Goal: Task Accomplishment & Management: Manage account settings

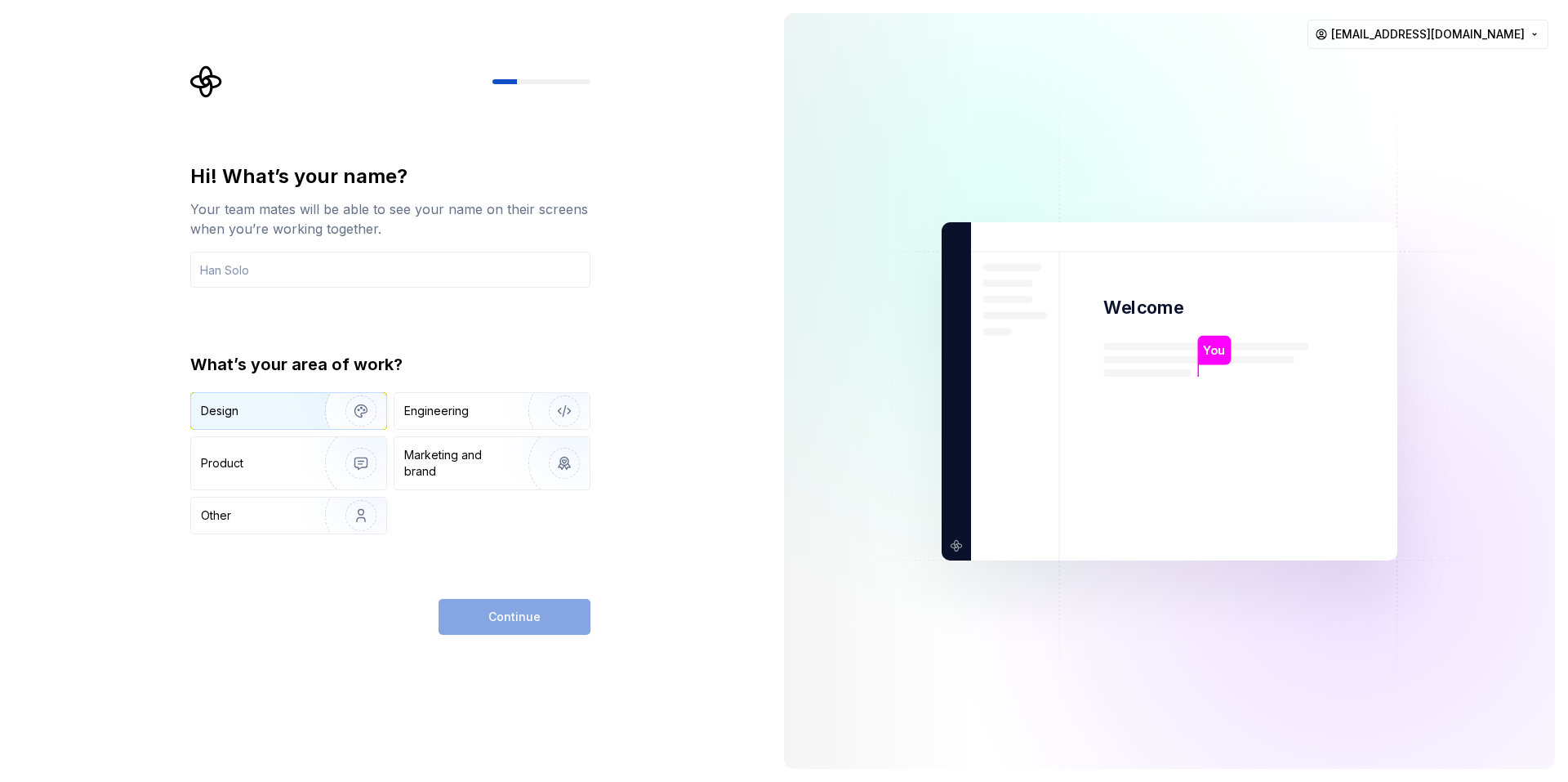
click at [286, 405] on div "Design" at bounding box center [252, 410] width 103 height 16
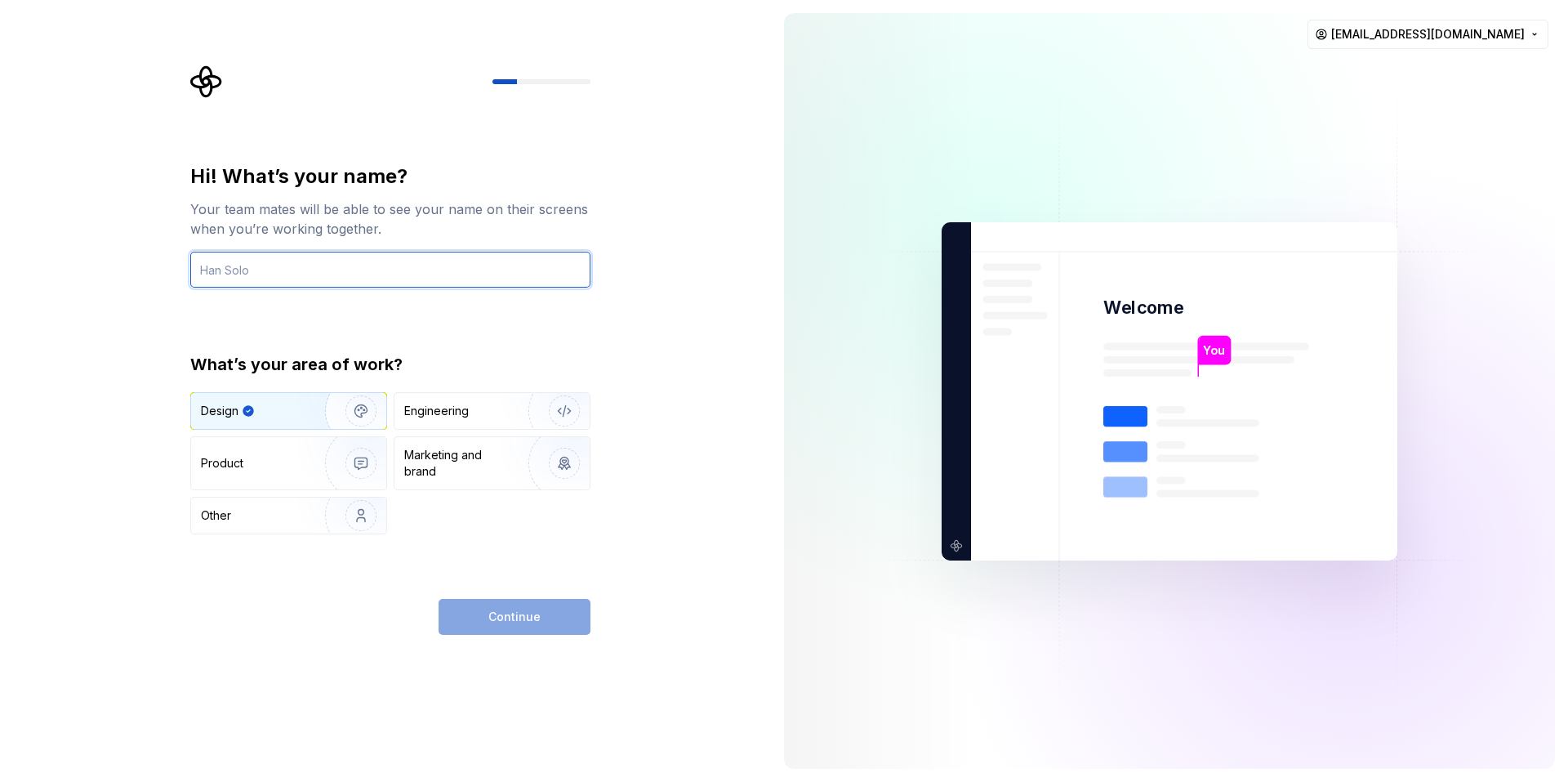
click at [393, 268] on input "text" at bounding box center [390, 269] width 400 height 36
type input "Contributor"
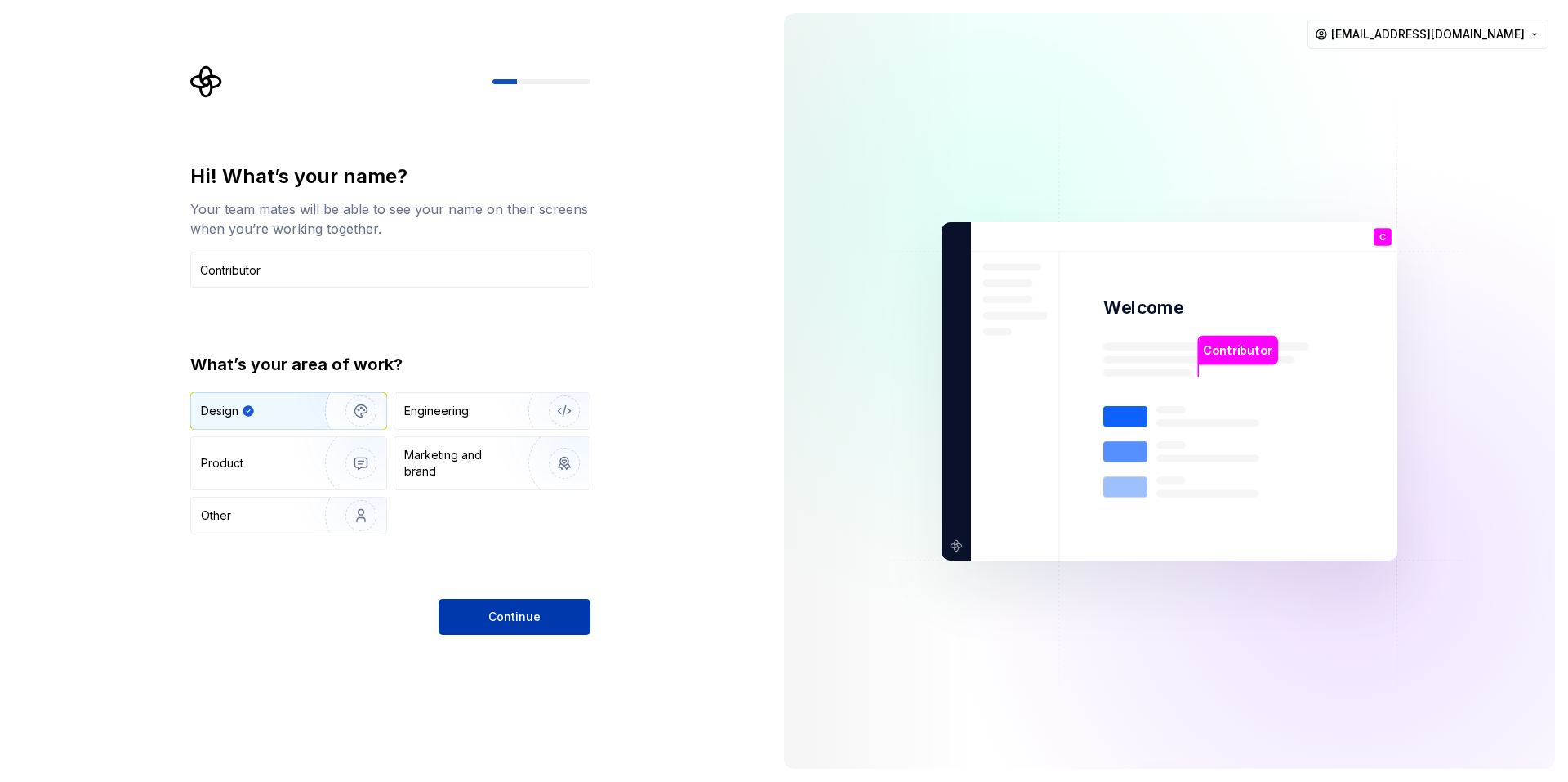
click at [540, 607] on button "Continue" at bounding box center [514, 617] width 152 height 36
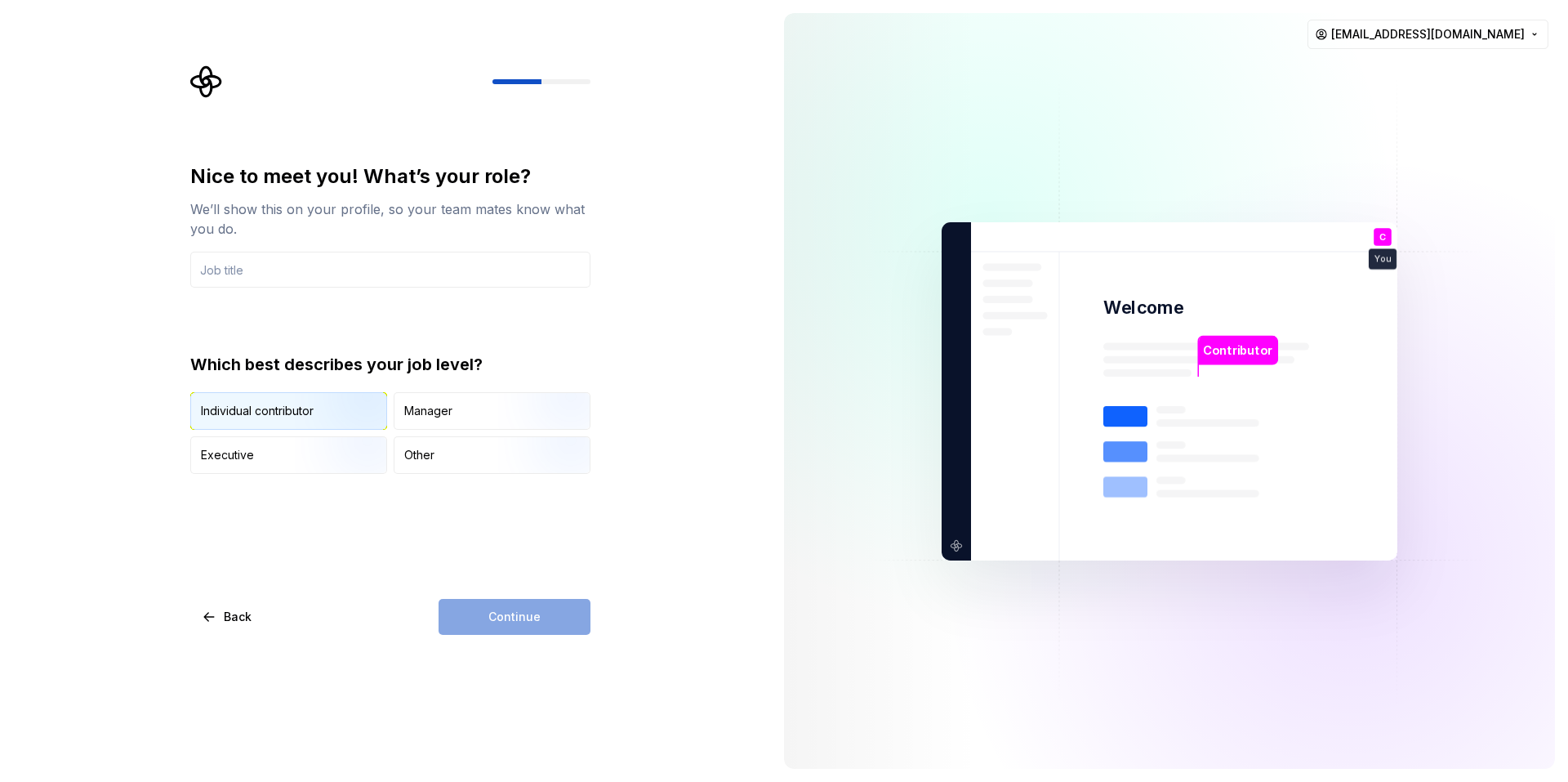
click at [342, 409] on img "button" at bounding box center [346, 431] width 105 height 109
click at [430, 268] on input "text" at bounding box center [390, 269] width 400 height 36
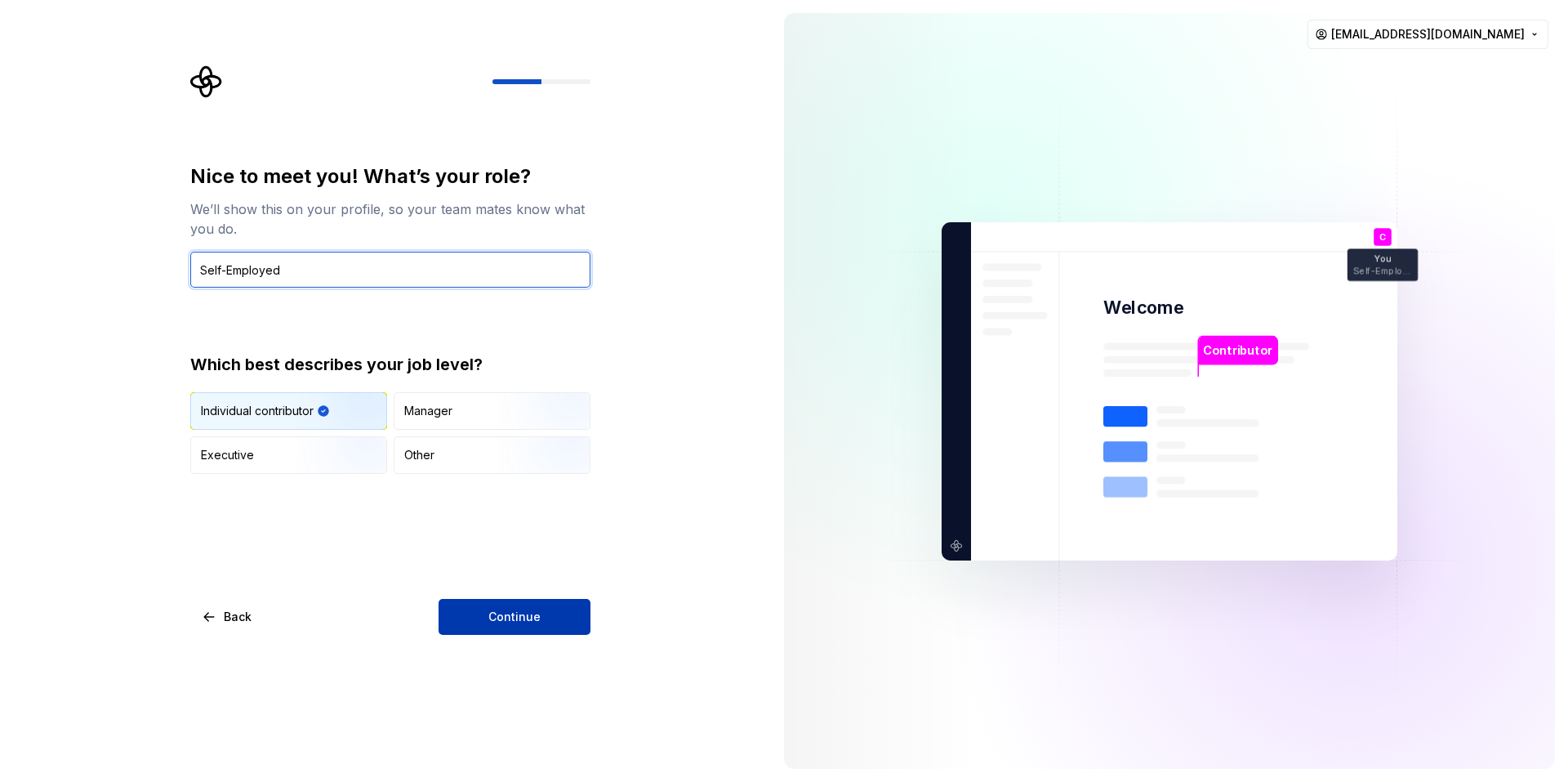
type input "Self-Employed"
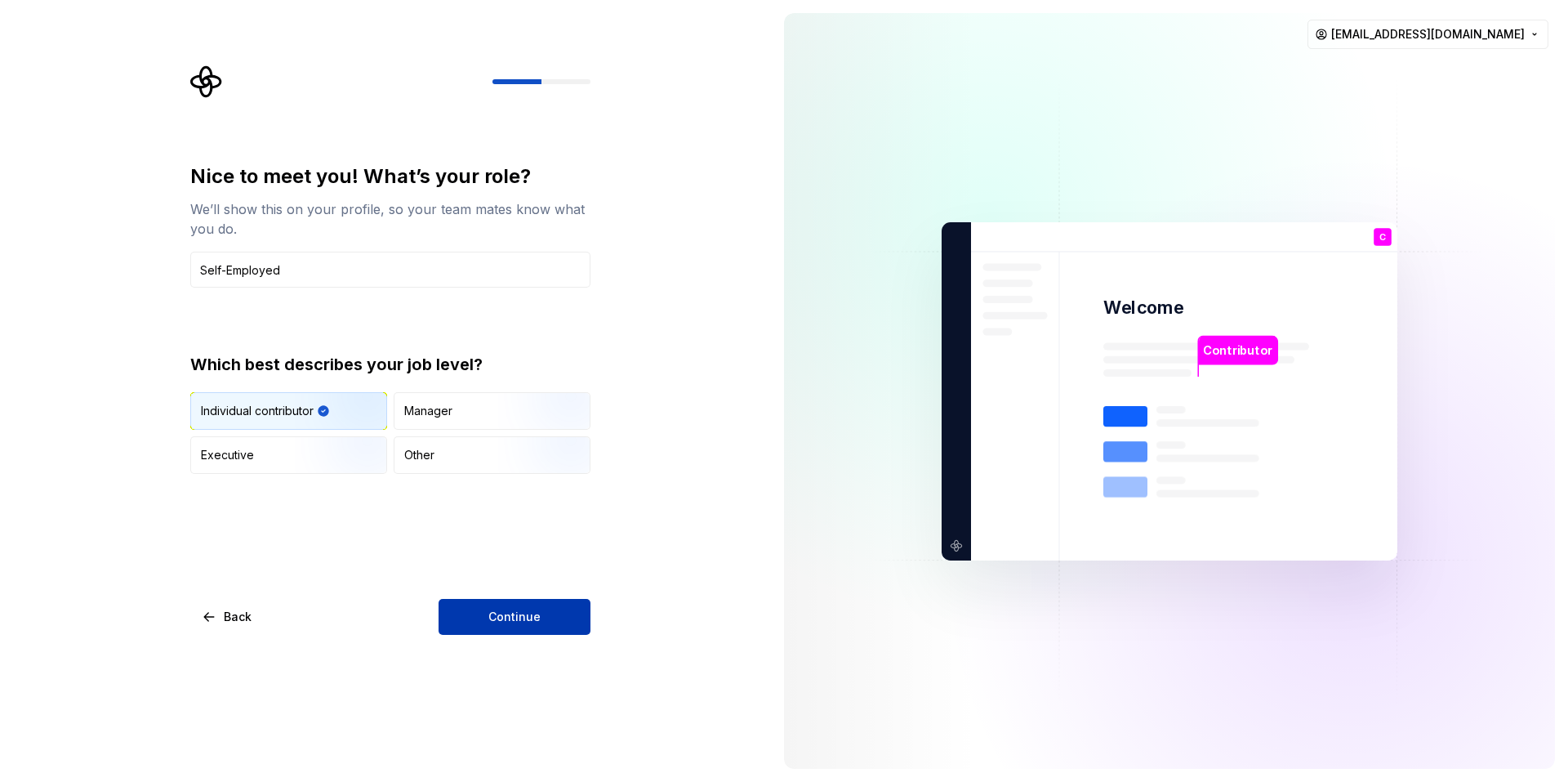
click at [531, 621] on span "Continue" at bounding box center [514, 616] width 52 height 16
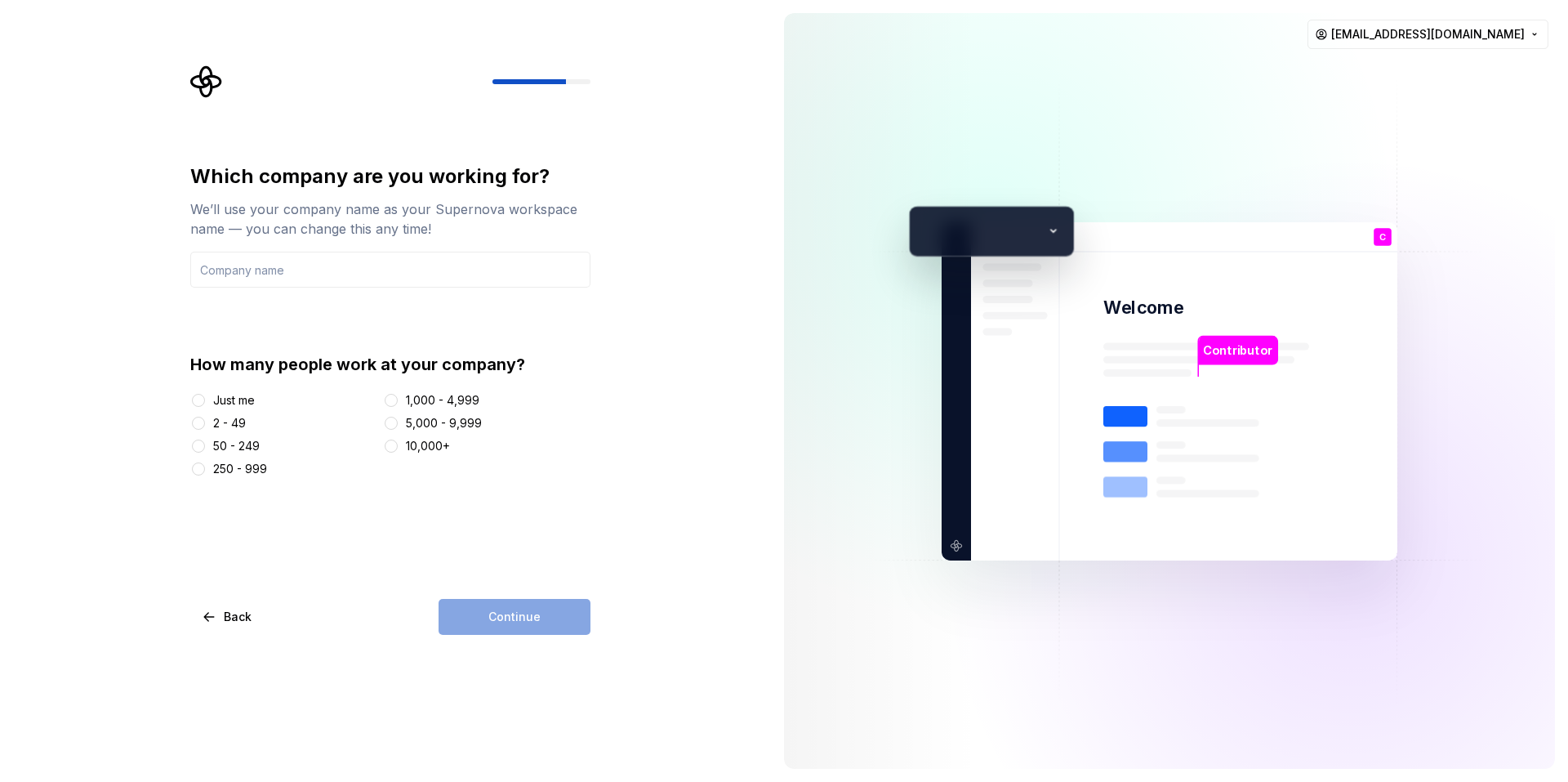
click at [249, 399] on div "Just me" at bounding box center [234, 399] width 42 height 16
click at [205, 399] on button "Just me" at bounding box center [199, 400] width 13 height 13
click at [502, 614] on div "Continue" at bounding box center [514, 617] width 152 height 36
click at [450, 269] on input "text" at bounding box center [390, 269] width 400 height 36
type input "C"
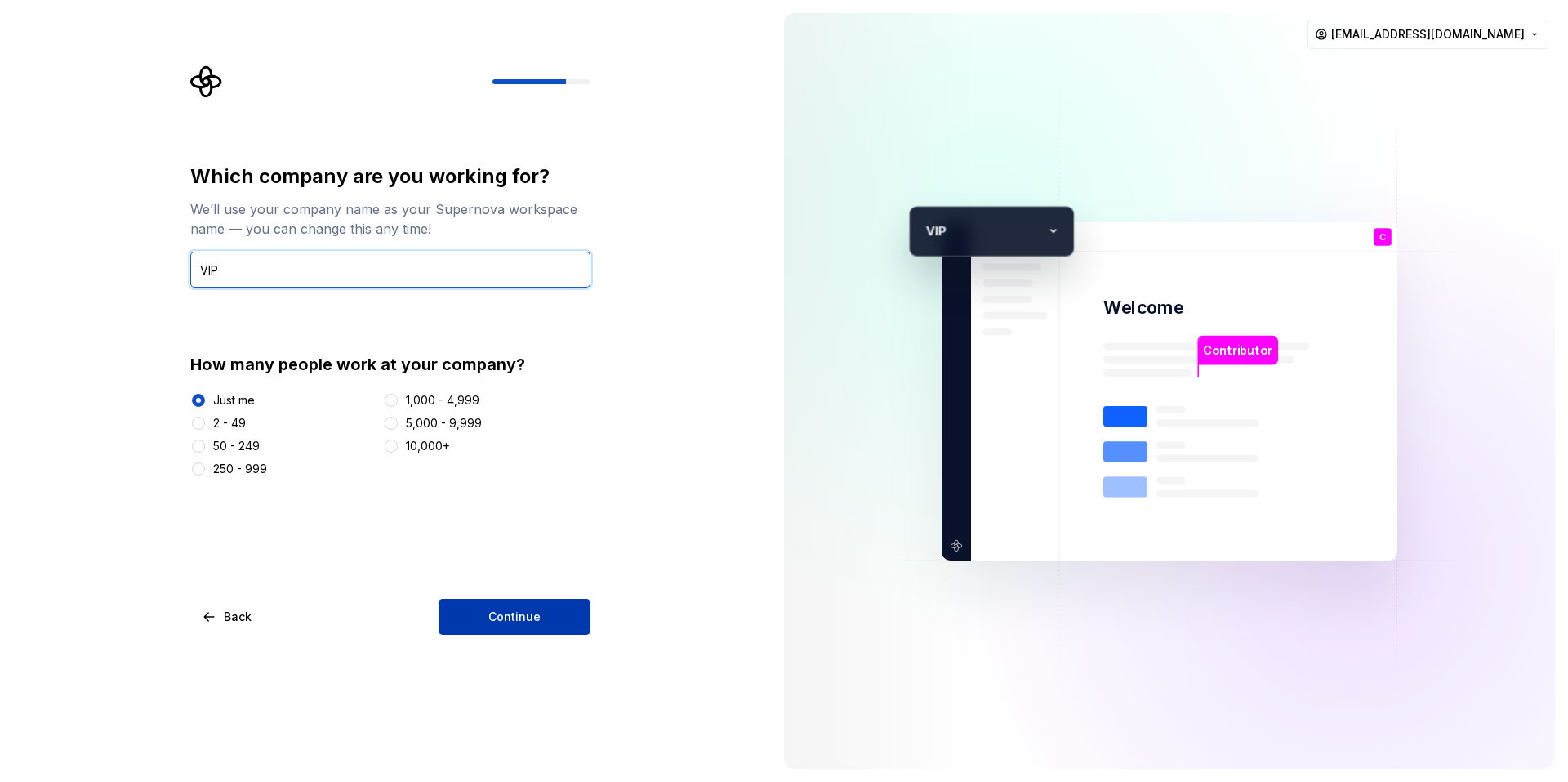
type input "VIP"
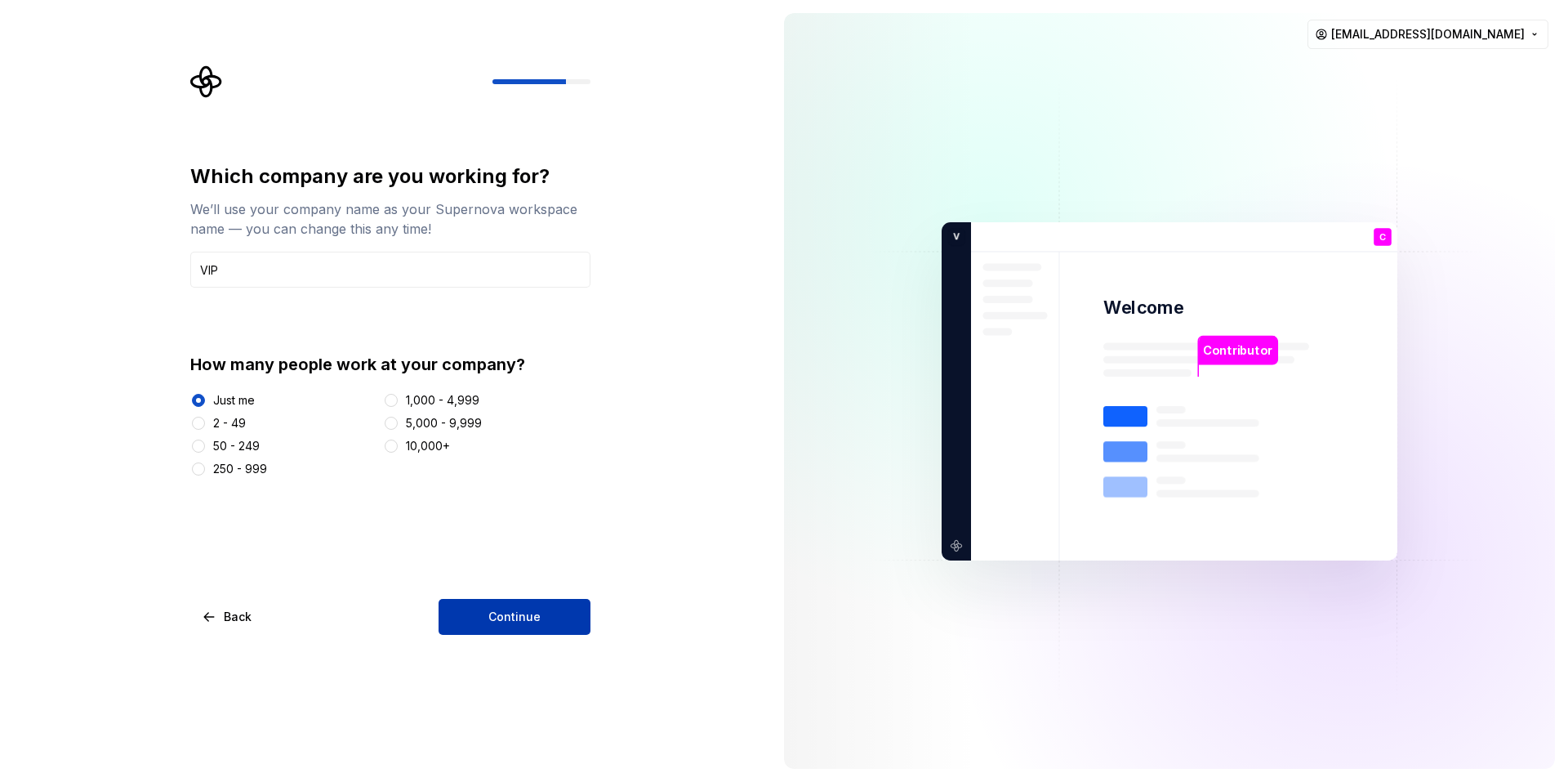
click at [581, 620] on button "Continue" at bounding box center [514, 617] width 152 height 36
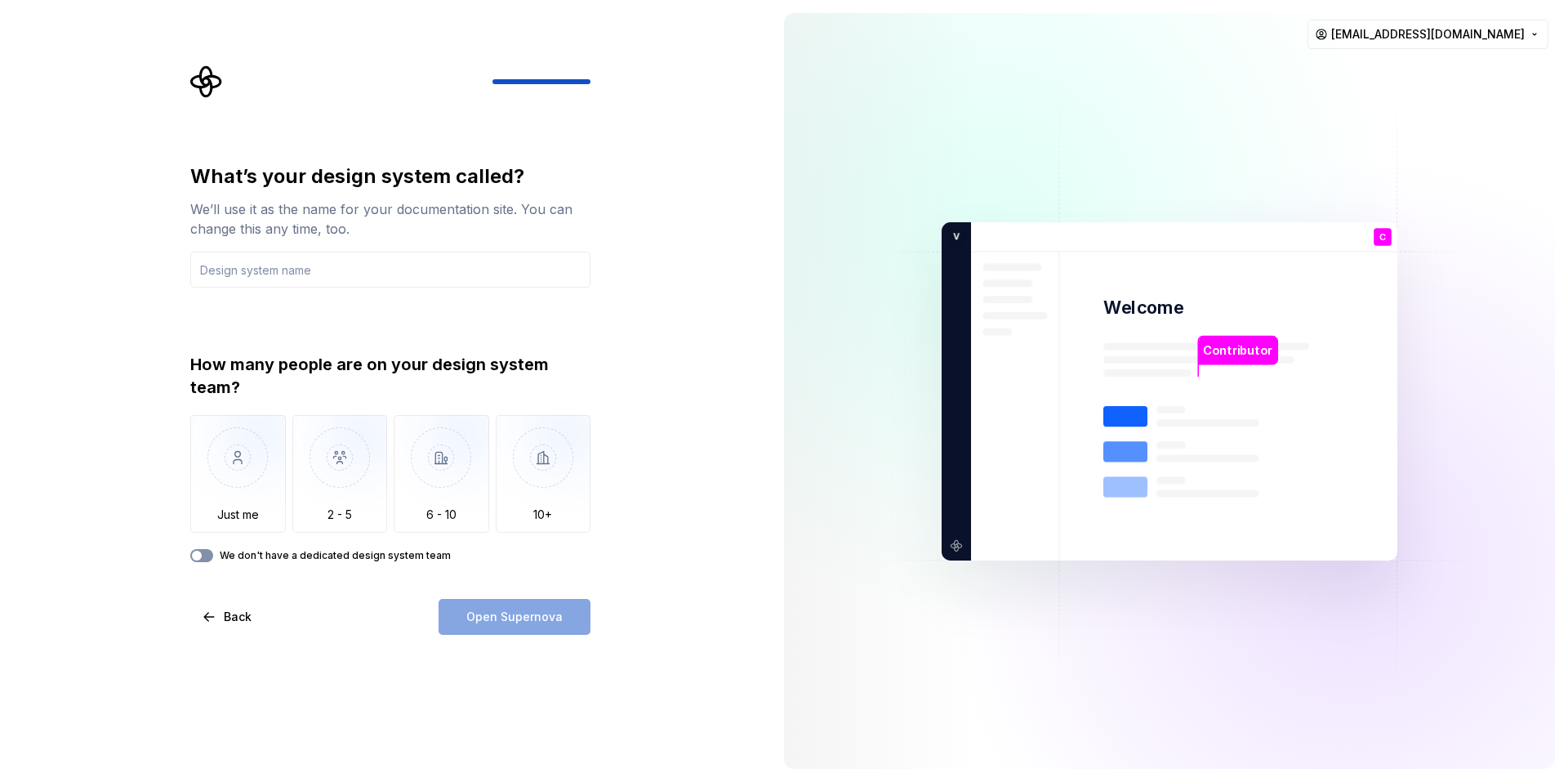
click at [201, 552] on span "button" at bounding box center [197, 555] width 10 height 10
click at [395, 256] on input "text" at bounding box center [390, 269] width 400 height 36
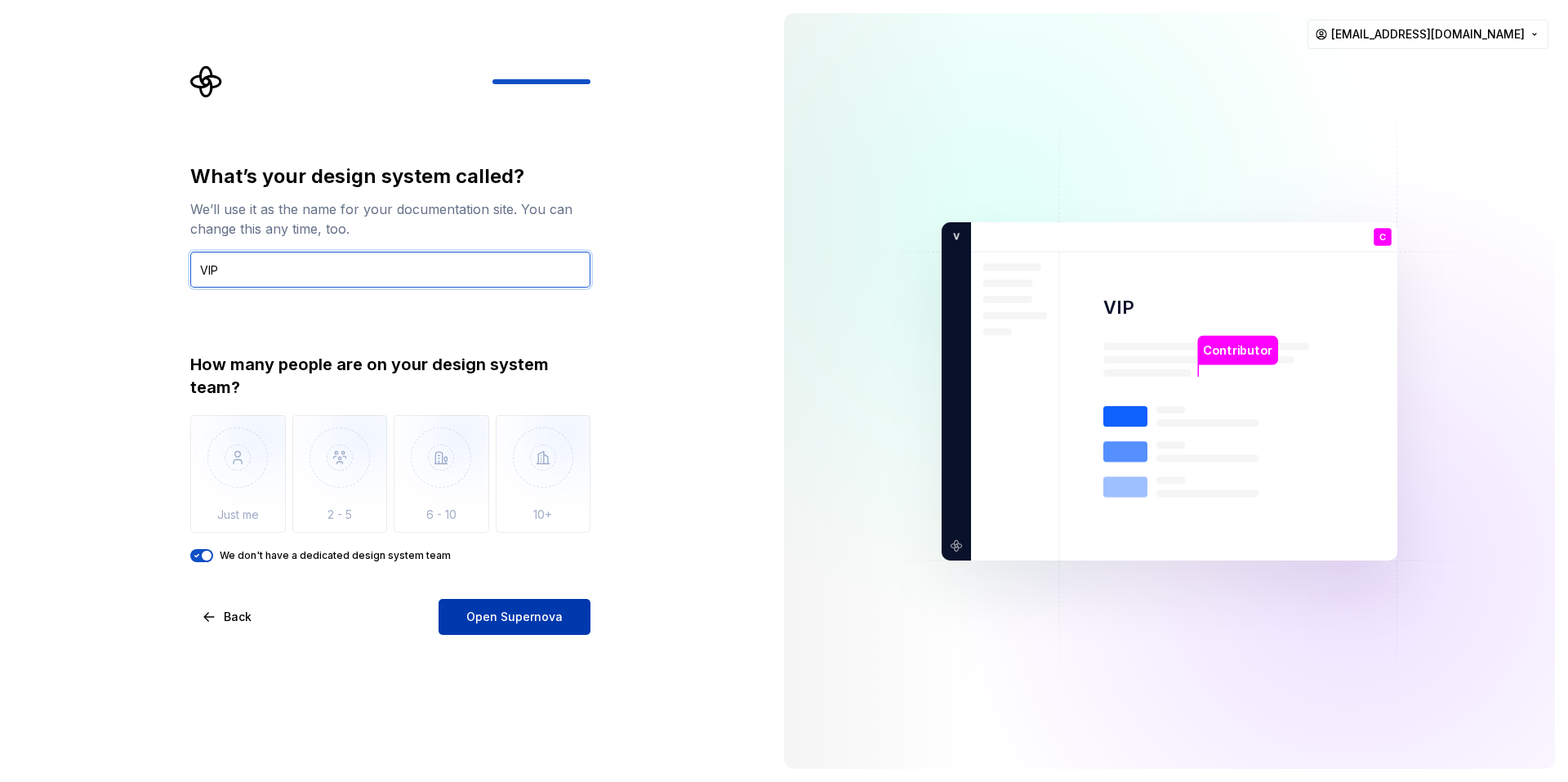
type input "VIP"
click at [518, 630] on button "Open Supernova" at bounding box center [514, 617] width 152 height 36
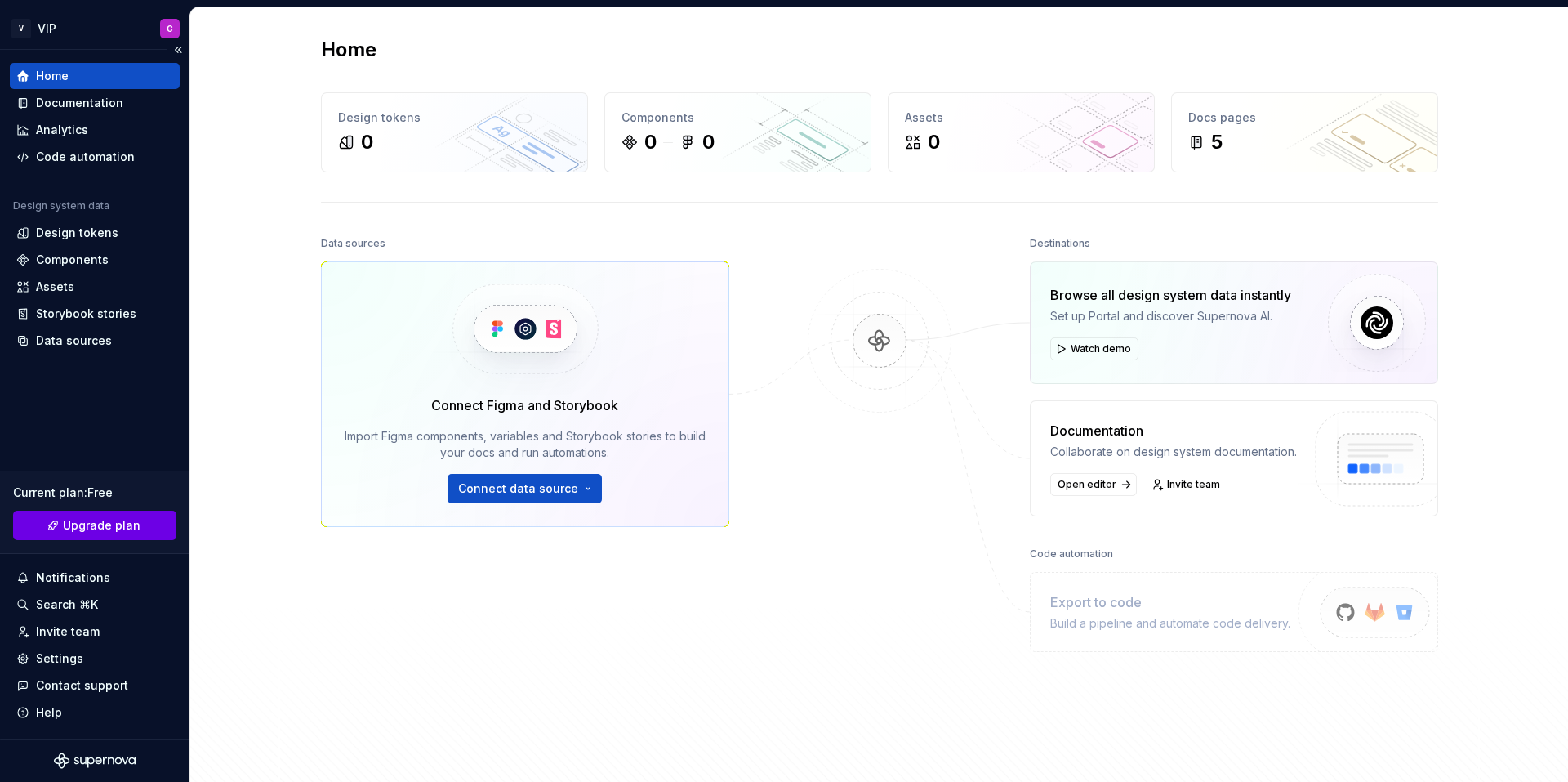
click at [147, 526] on link "Upgrade plan" at bounding box center [95, 524] width 164 height 29
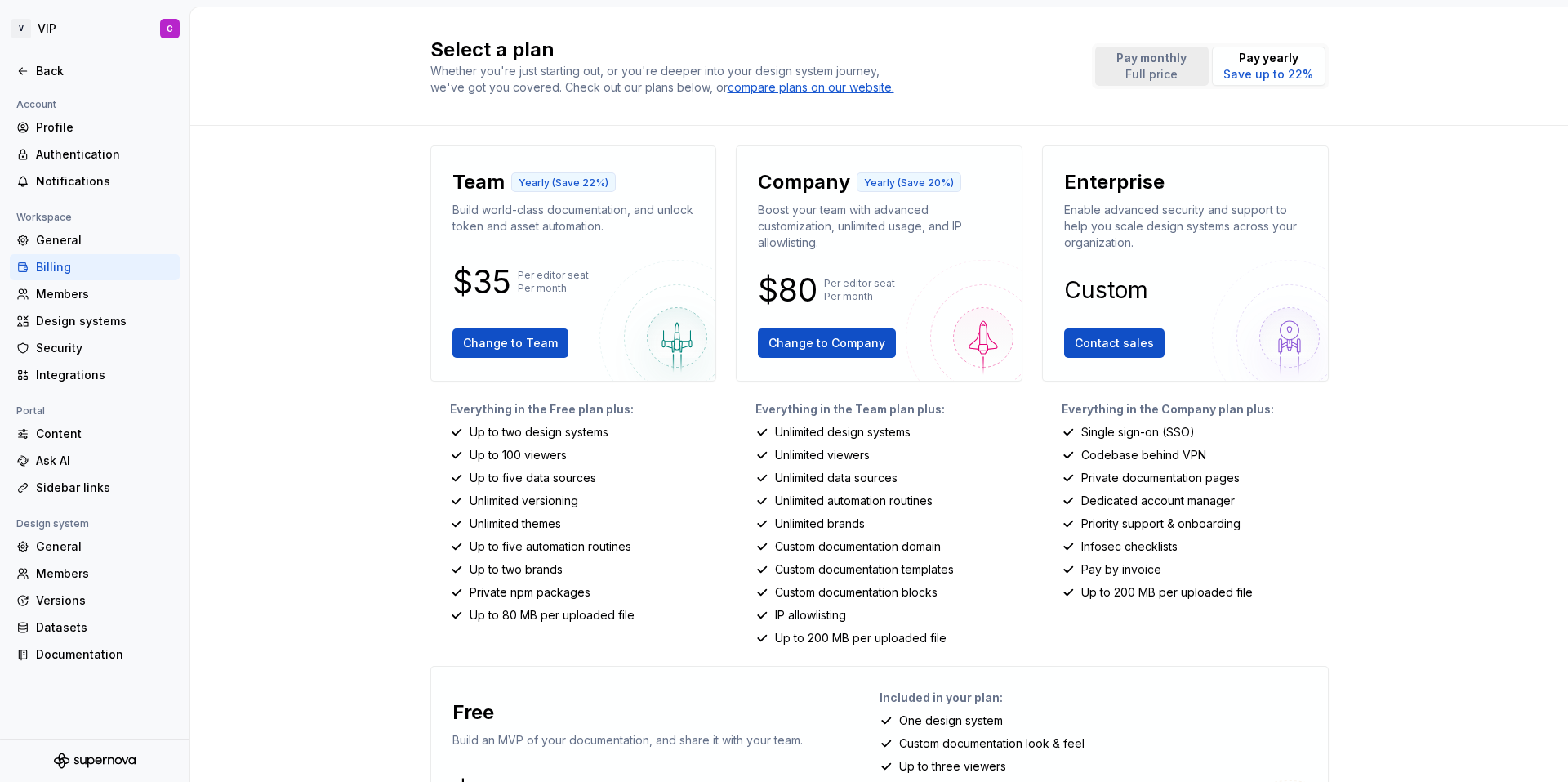
click at [1147, 80] on p "Full price" at bounding box center [1152, 74] width 70 height 16
click at [1234, 76] on p "Save up to 22%" at bounding box center [1268, 74] width 90 height 16
click at [97, 128] on div "Profile" at bounding box center [105, 127] width 138 height 16
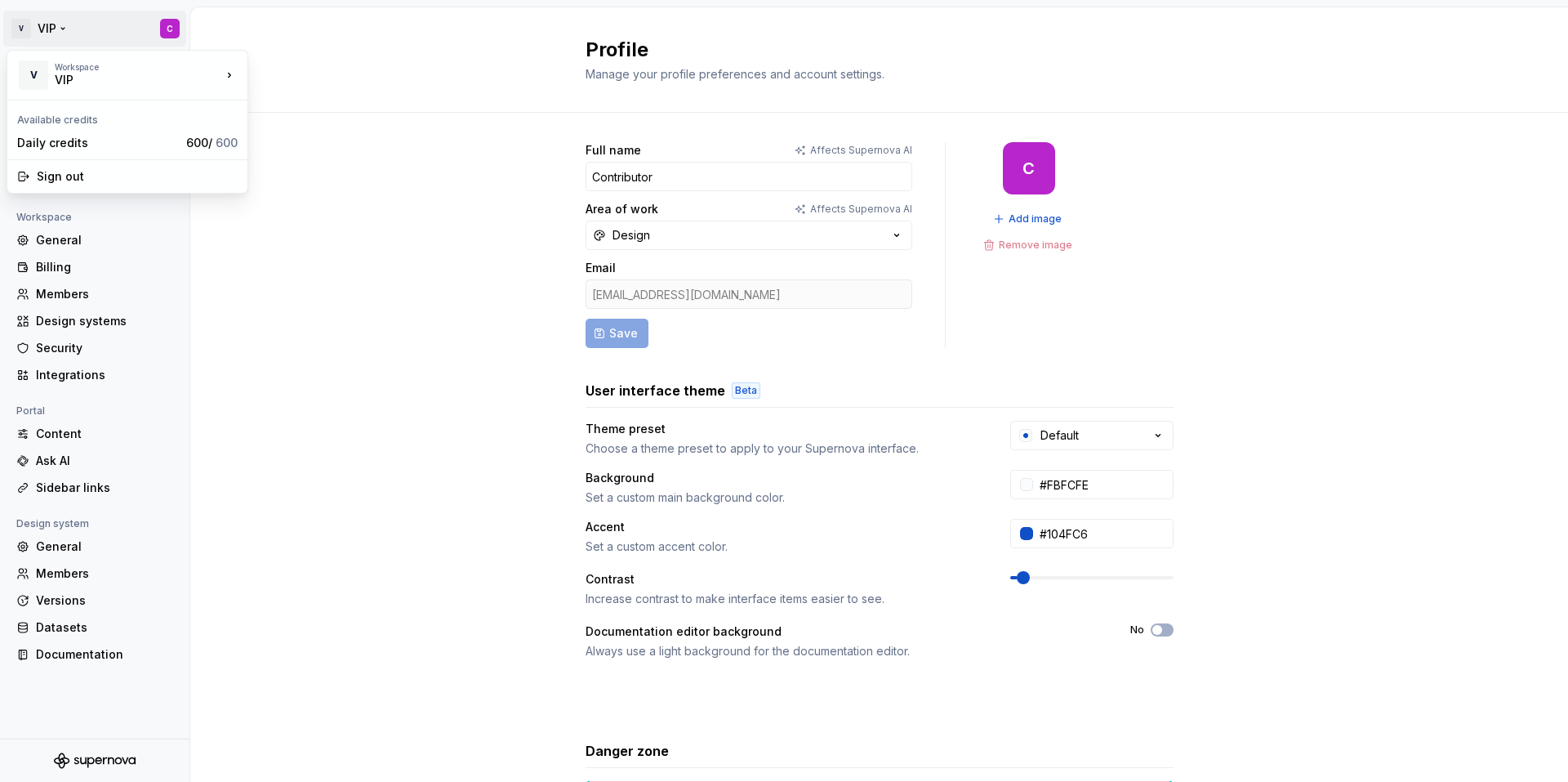
click at [166, 29] on html "V VIP C Back Account Profile Authentication Notifications Workspace General Bil…" at bounding box center [784, 391] width 1568 height 782
click at [99, 145] on div "Daily credits" at bounding box center [98, 143] width 163 height 16
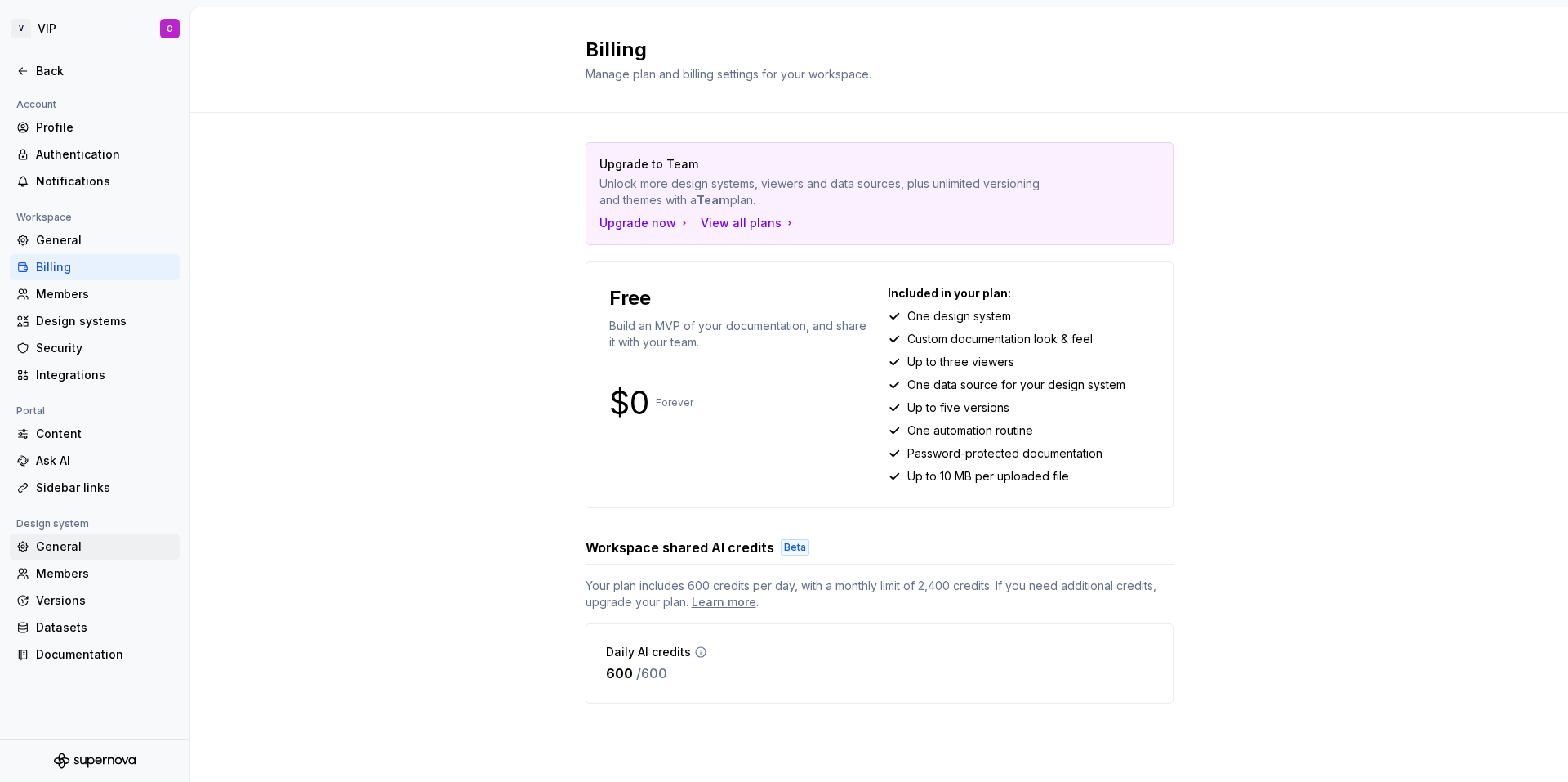
click at [81, 548] on div "General" at bounding box center [105, 546] width 138 height 16
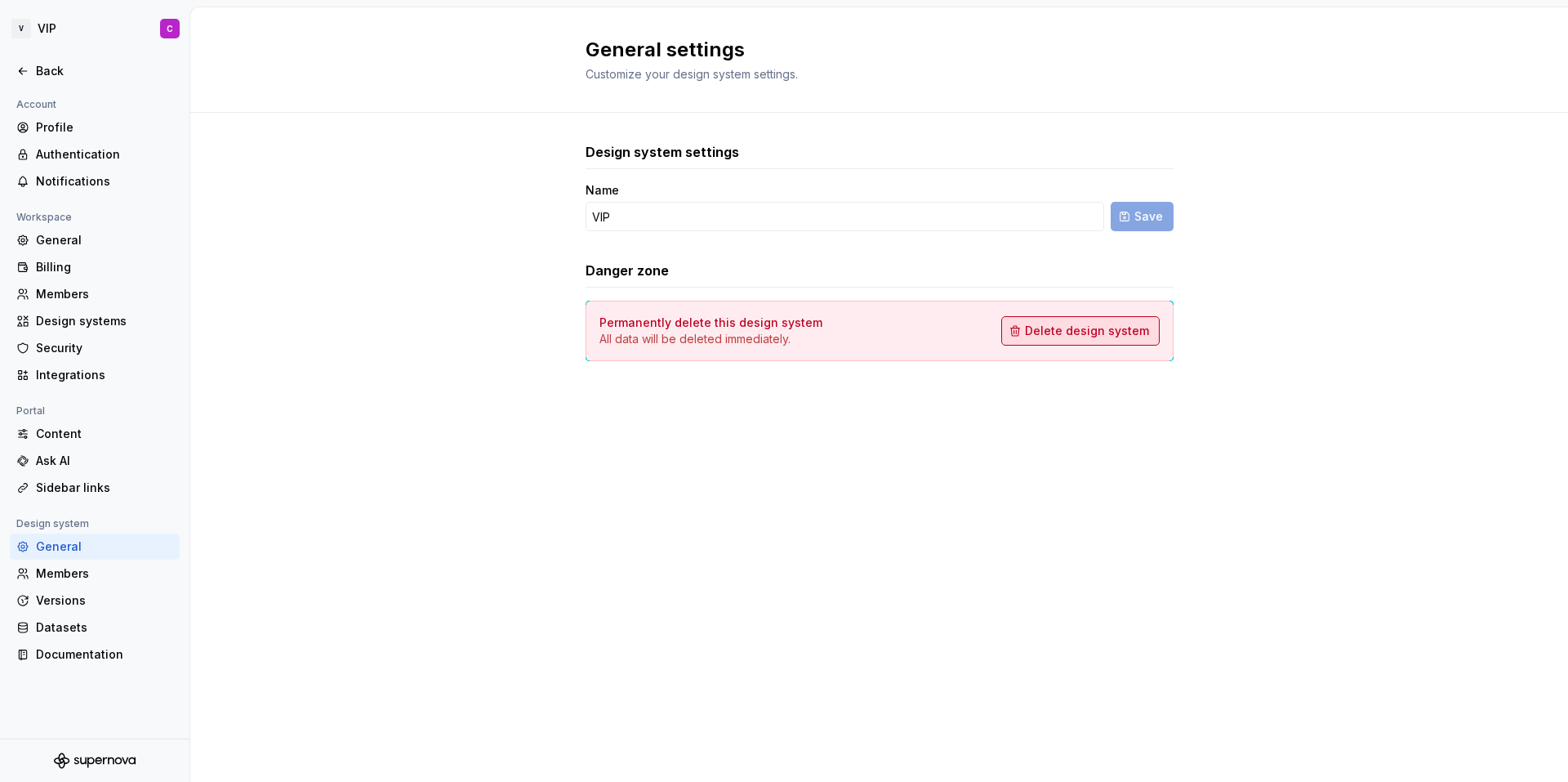
click at [1060, 334] on span "Delete design system" at bounding box center [1087, 331] width 124 height 16
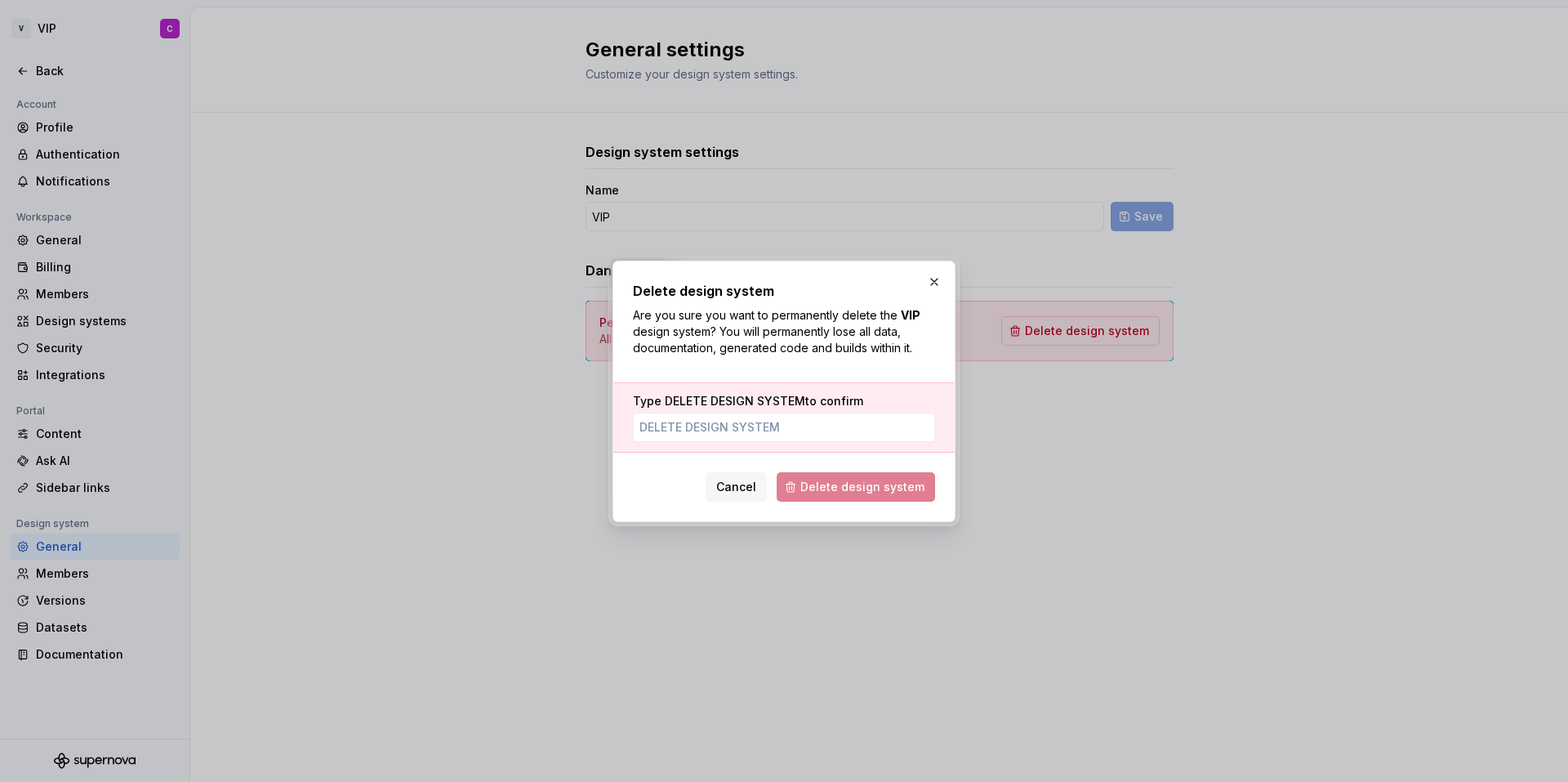
click at [803, 399] on label "Type DELETE DESIGN SYSTEM to confirm" at bounding box center [748, 400] width 231 height 16
click at [803, 413] on input "Type DELETE DESIGN SYSTEM to confirm" at bounding box center [784, 427] width 302 height 29
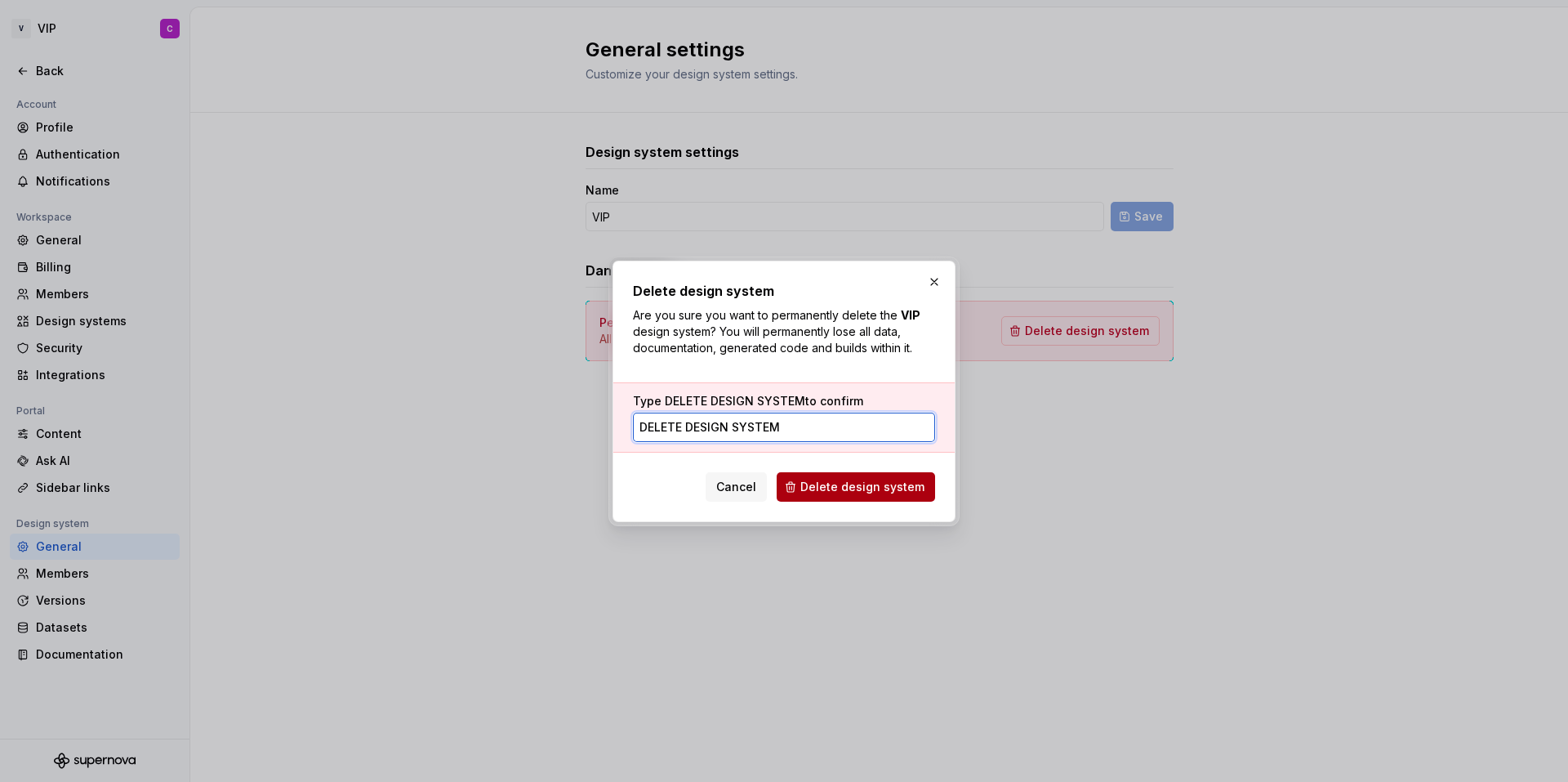
type input "DELETE DESIGN SYSTEM"
click at [856, 480] on span "Delete design system" at bounding box center [862, 486] width 124 height 16
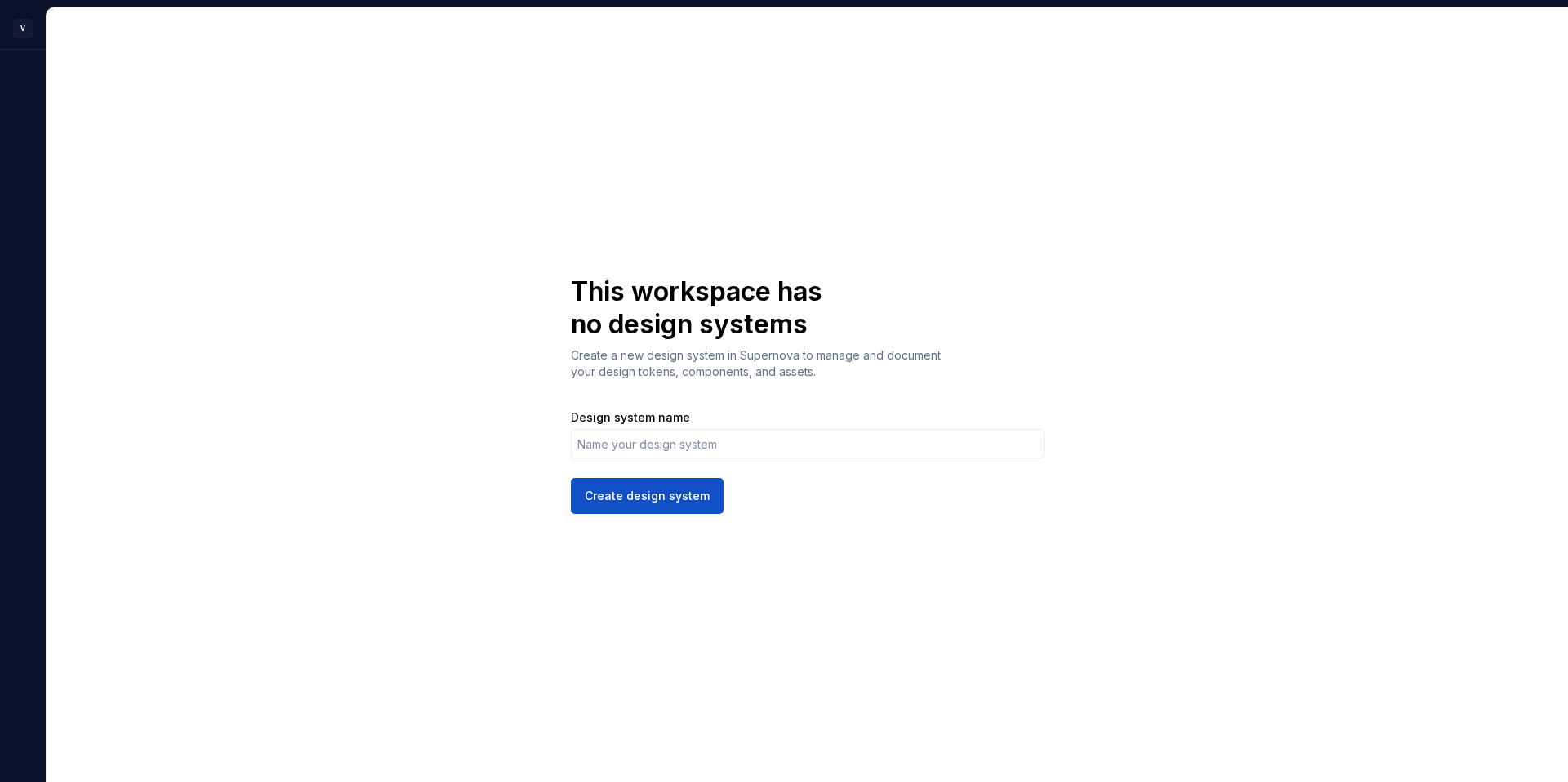
click at [1365, 151] on div "This workspace has no design systems Create a new design system in Supernova to…" at bounding box center [807, 394] width 1522 height 774
click at [27, 24] on html "V C This workspace has no design systems Create a new design system in Supernov…" at bounding box center [784, 391] width 1568 height 782
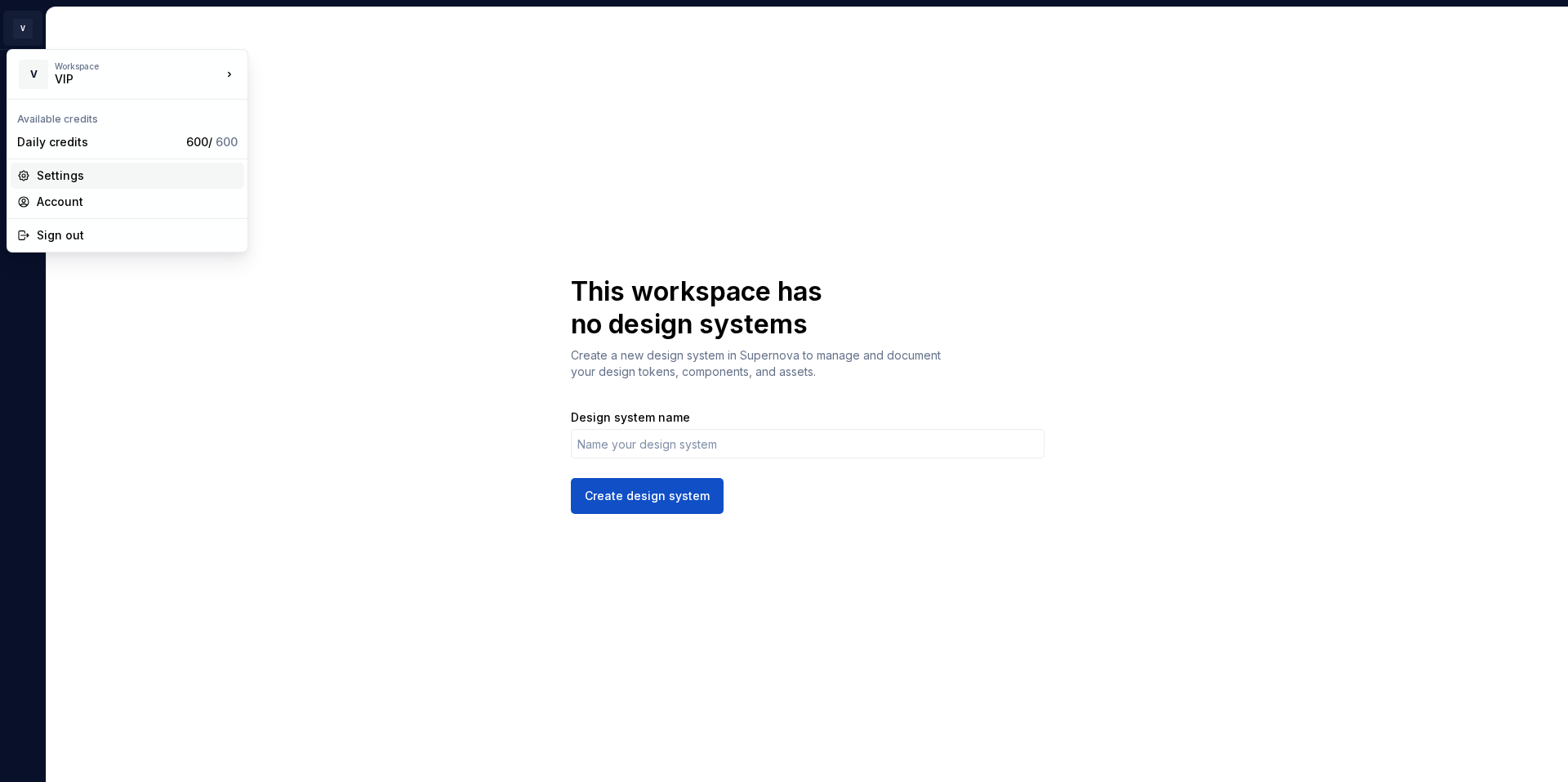
click at [94, 171] on div "Settings" at bounding box center [137, 175] width 201 height 16
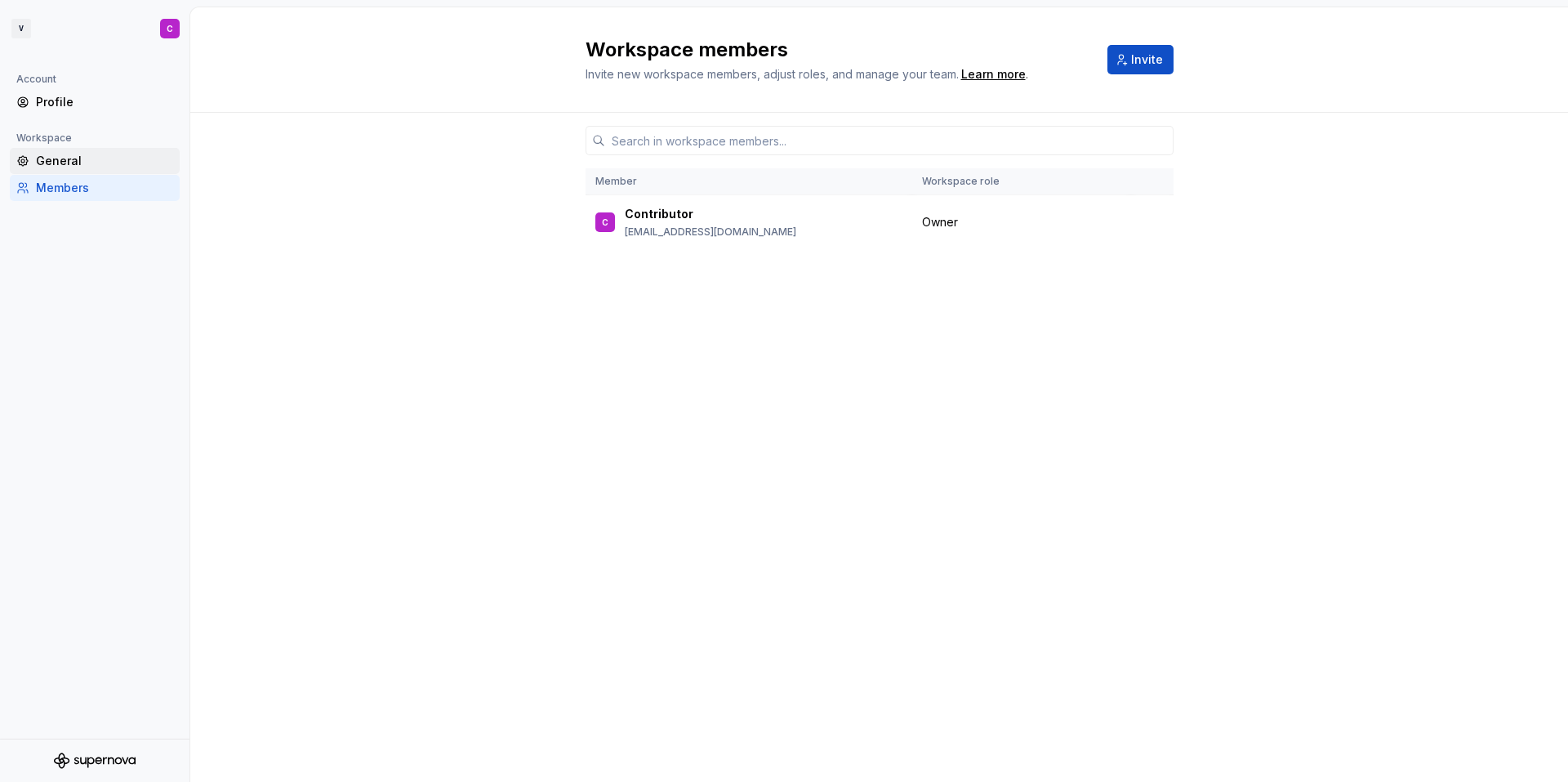
click at [109, 158] on div "General" at bounding box center [105, 160] width 138 height 16
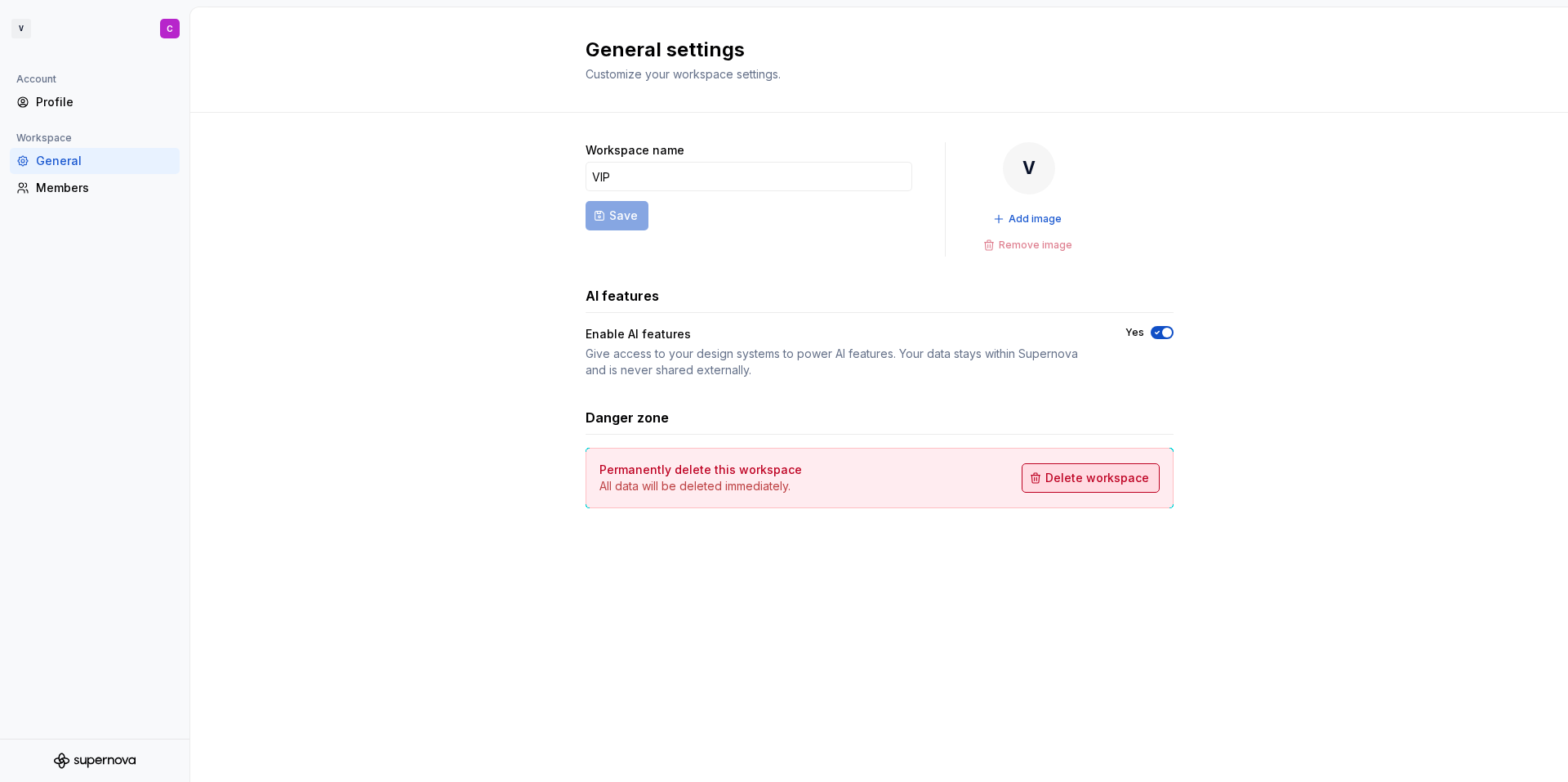
click at [1099, 483] on span "Delete workspace" at bounding box center [1097, 477] width 104 height 16
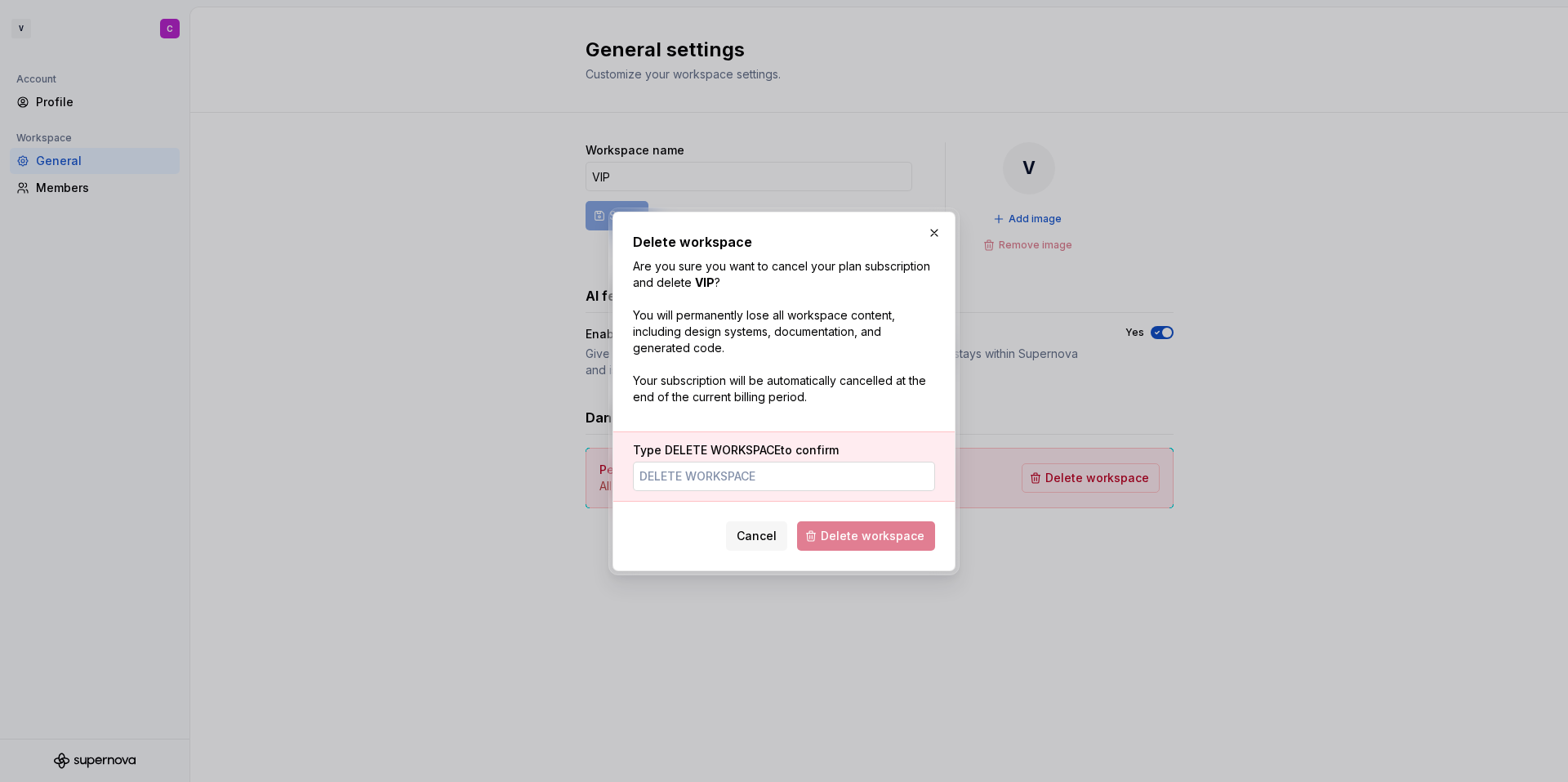
click at [762, 476] on input "Type DELETE WORKSPACE to confirm" at bounding box center [784, 476] width 302 height 29
click at [641, 476] on input "WORKSPACE" at bounding box center [784, 476] width 302 height 29
type input "DELETE WORKSPACE"
click at [883, 534] on span "Delete workspace" at bounding box center [873, 535] width 104 height 16
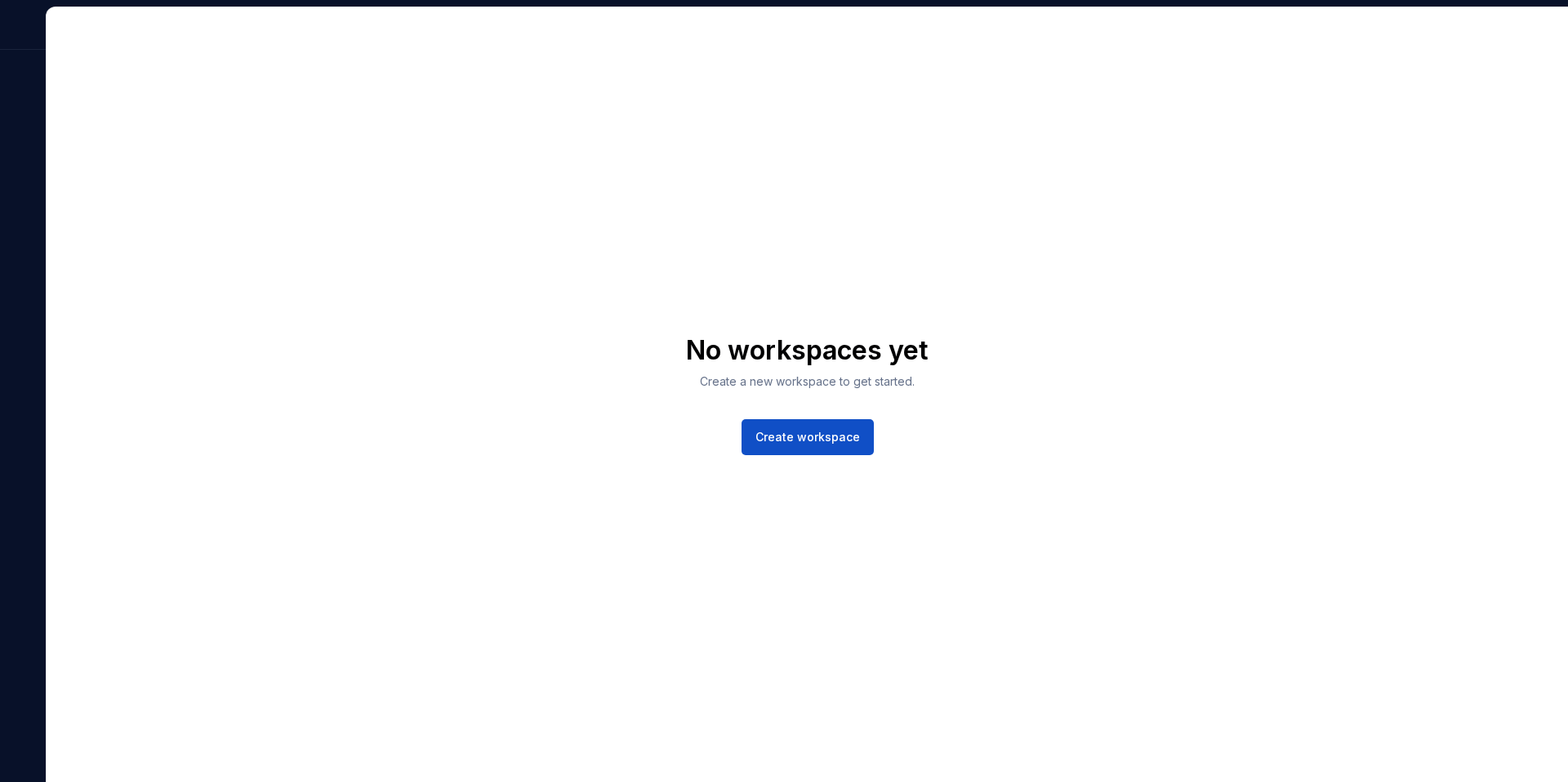
click at [12, 96] on div at bounding box center [23, 394] width 46 height 775
click at [12, 47] on div at bounding box center [23, 29] width 46 height 43
click at [1545, 34] on div "No workspaces yet Create a new workspace to get started. Create workspace" at bounding box center [807, 394] width 1522 height 774
drag, startPoint x: 1549, startPoint y: 163, endPoint x: 1549, endPoint y: 188, distance: 25.0
click at [1549, 164] on div "No workspaces yet Create a new workspace to get started. Create workspace" at bounding box center [807, 394] width 1522 height 774
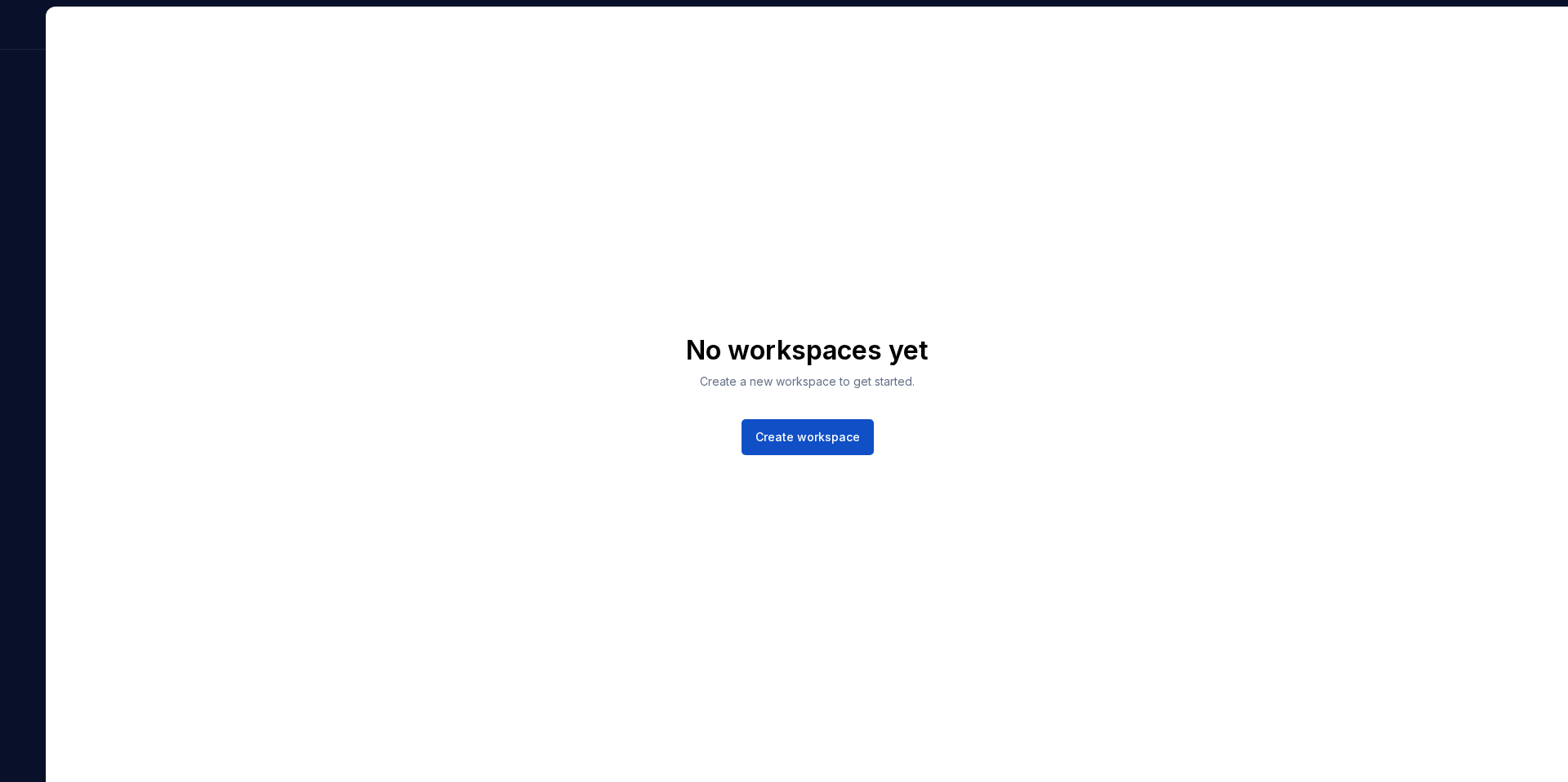
drag, startPoint x: 1550, startPoint y: 274, endPoint x: 1518, endPoint y: 317, distance: 53.6
click at [1549, 295] on div "No workspaces yet Create a new workspace to get started. Create workspace" at bounding box center [807, 394] width 1522 height 774
click at [802, 435] on span "Create workspace" at bounding box center [808, 436] width 105 height 16
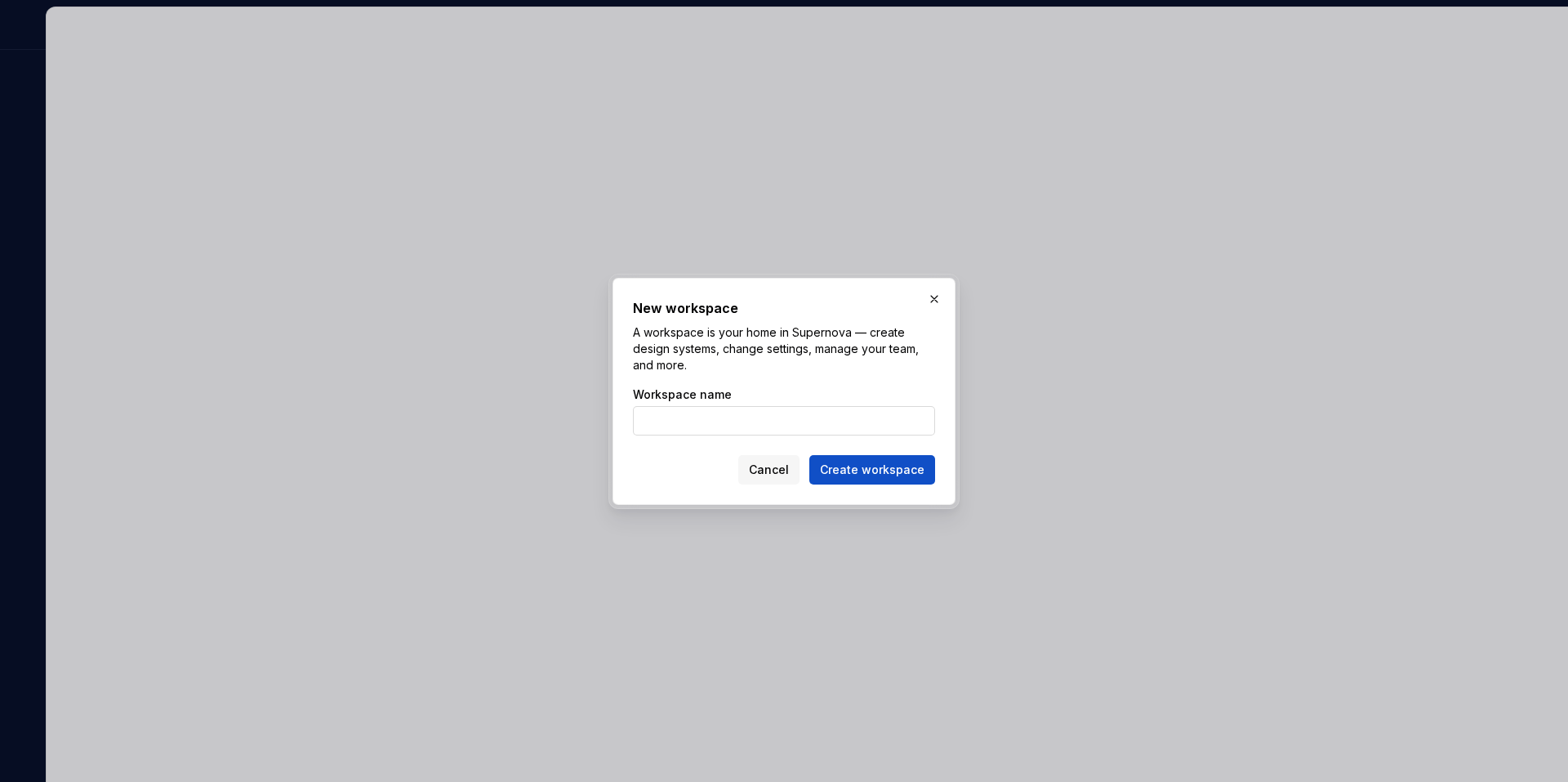
click at [793, 422] on input "Workspace name" at bounding box center [784, 420] width 302 height 29
type input "VIP"
click at [848, 471] on span "Create workspace" at bounding box center [872, 469] width 105 height 16
